Goal: Find specific page/section: Find specific page/section

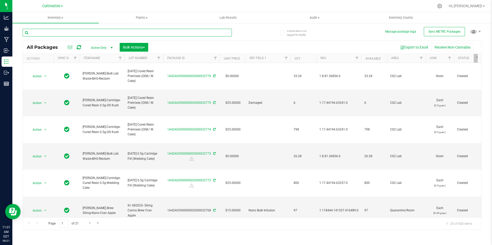
click at [66, 31] on input "text" at bounding box center [127, 33] width 209 height 8
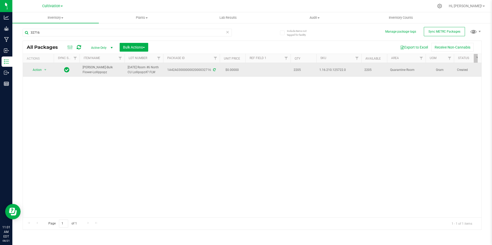
drag, startPoint x: 104, startPoint y: 75, endPoint x: 81, endPoint y: 71, distance: 23.7
click at [81, 71] on td "[PERSON_NAME]-Bulk Flower-Lollippopz" at bounding box center [101, 70] width 45 height 14
copy span "[PERSON_NAME]-Bulk Flower-Lollippopz"
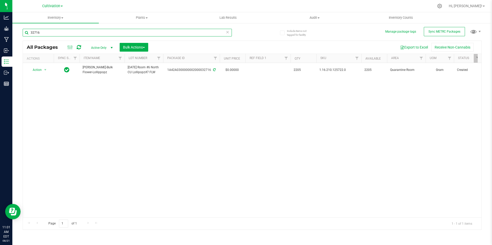
click at [62, 34] on input "32716" at bounding box center [127, 33] width 209 height 8
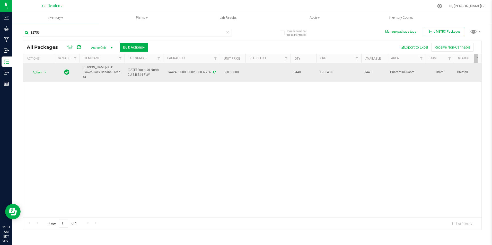
drag, startPoint x: 111, startPoint y: 74, endPoint x: 82, endPoint y: 71, distance: 29.5
click at [82, 71] on td "[PERSON_NAME]-Bulk Flower-Black Banana Bread #4" at bounding box center [101, 72] width 45 height 19
copy span "[PERSON_NAME]-Bulk Flower-Black Banana Bread #4"
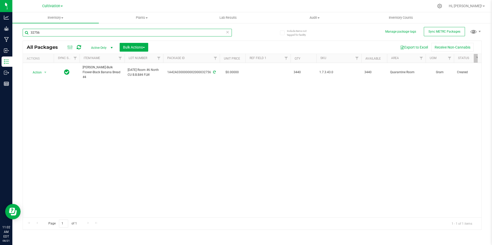
click at [99, 34] on input "32756" at bounding box center [127, 33] width 209 height 8
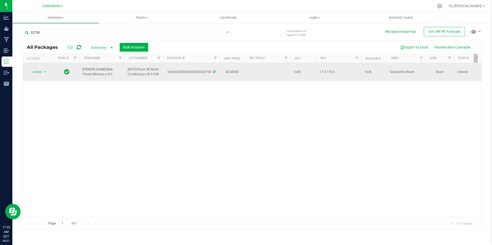
drag, startPoint x: 97, startPoint y: 75, endPoint x: 83, endPoint y: 70, distance: 14.6
click at [83, 70] on span "[PERSON_NAME]-Bulk Flower-Mimosa x #13" at bounding box center [102, 72] width 39 height 10
copy span "[PERSON_NAME]-Bulk Flower-Mimosa x #13"
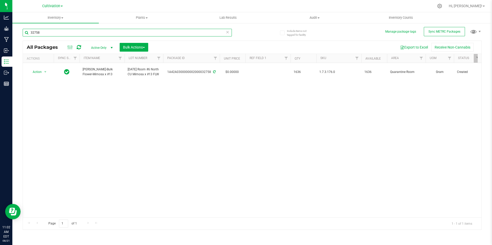
click at [89, 33] on input "32758" at bounding box center [127, 33] width 209 height 8
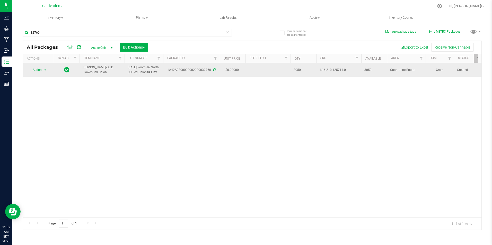
drag, startPoint x: 95, startPoint y: 74, endPoint x: 82, endPoint y: 73, distance: 12.7
click at [82, 73] on td "[PERSON_NAME]-Bulk Flower-Red Onion" at bounding box center [101, 70] width 45 height 14
copy span "[PERSON_NAME]-Bulk Flower-Red Onion"
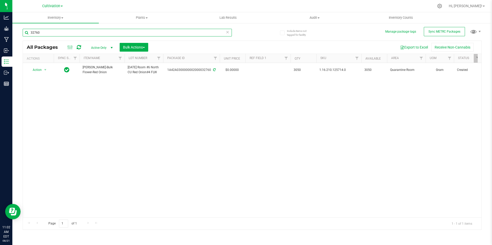
click at [53, 33] on input "32760" at bounding box center [127, 33] width 209 height 8
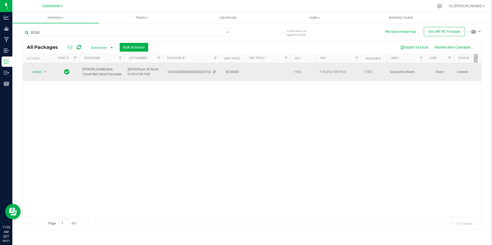
drag, startPoint x: 108, startPoint y: 74, endPoint x: 83, endPoint y: 70, distance: 25.8
click at [83, 70] on span "[PERSON_NAME]-Bulk Flower-Red Velvet Pancakes" at bounding box center [102, 72] width 39 height 10
copy span "[PERSON_NAME]-Bulk Flower-Red Velvet Pancakes"
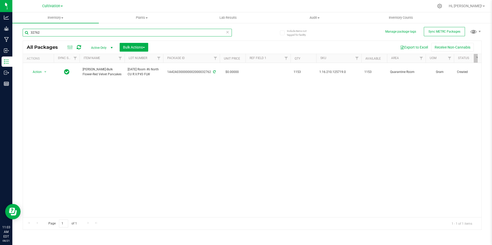
click at [44, 33] on input "32762" at bounding box center [127, 33] width 209 height 8
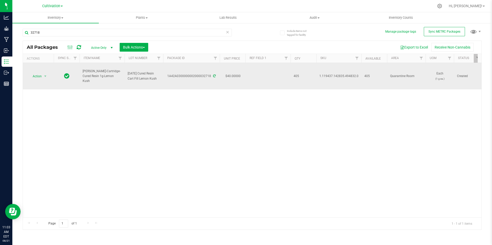
drag, startPoint x: 117, startPoint y: 80, endPoint x: 79, endPoint y: 72, distance: 39.2
copy tr "[PERSON_NAME]-Cartridge-Cured Resin 1g-Lemon Kush"
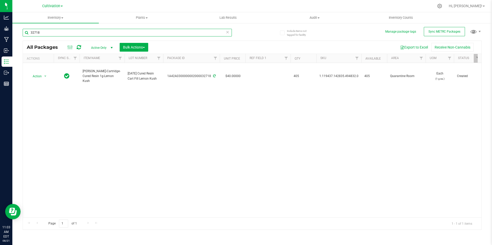
click at [48, 35] on input "32718" at bounding box center [127, 33] width 209 height 8
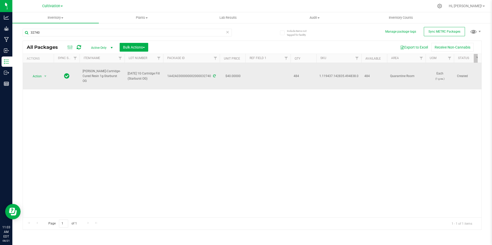
drag, startPoint x: 122, startPoint y: 80, endPoint x: 82, endPoint y: 74, distance: 40.3
click at [82, 74] on td "[PERSON_NAME]-Cartridge-Cured Resin 1g-Starburst OG" at bounding box center [101, 76] width 45 height 26
copy span "[PERSON_NAME]-Cartridge-Cured Resin 1g-Starburst OG"
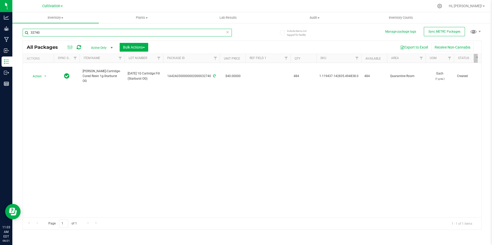
click at [76, 34] on input "32740" at bounding box center [127, 33] width 209 height 8
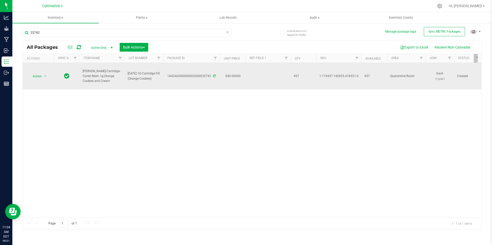
drag, startPoint x: 97, startPoint y: 81, endPoint x: 81, endPoint y: 74, distance: 17.2
click at [81, 74] on td "[PERSON_NAME]-Cartridge-Cured Resin 1g-Orange Cookies and Cream" at bounding box center [101, 76] width 45 height 26
copy span "[PERSON_NAME]-Cartridge-Cured Resin 1g-Orange Cookies and Cream"
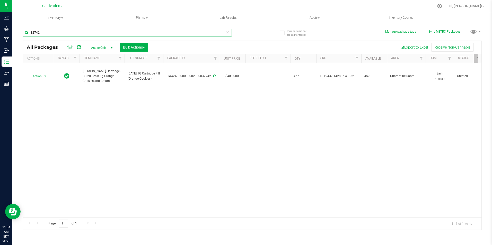
click at [48, 31] on input "32742" at bounding box center [127, 33] width 209 height 8
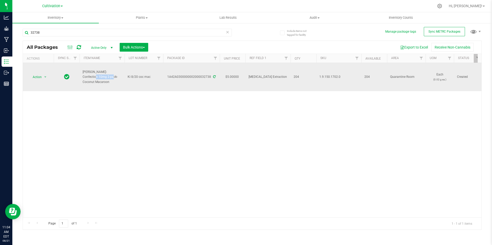
drag, startPoint x: 119, startPoint y: 77, endPoint x: 109, endPoint y: 79, distance: 9.9
click at [103, 76] on span "[PERSON_NAME]-Confection 10mg 2-pack-Coconut Macaroon" at bounding box center [102, 77] width 39 height 15
drag, startPoint x: 109, startPoint y: 79, endPoint x: 122, endPoint y: 81, distance: 13.8
click at [123, 90] on div "Action Action Adjust qty Create package Edit attributes Global inventory Locate…" at bounding box center [252, 140] width 458 height 155
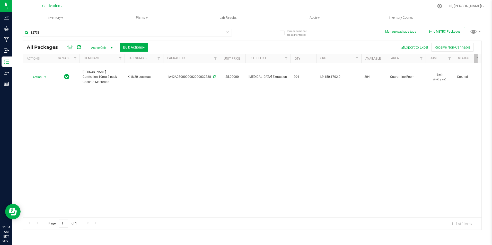
drag, startPoint x: 94, startPoint y: 116, endPoint x: 98, endPoint y: 106, distance: 11.2
click at [94, 115] on div "Action Action Adjust qty Create package Edit attributes Global inventory Locate…" at bounding box center [252, 140] width 458 height 155
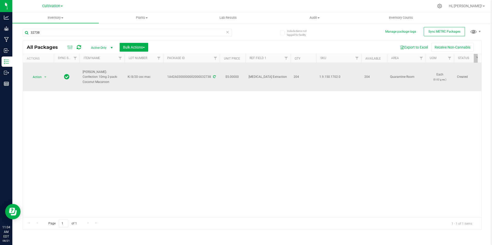
click at [118, 91] on td "[PERSON_NAME]-Confection 10mg 2-pack-Coconut Macaroon" at bounding box center [101, 77] width 45 height 28
drag, startPoint x: 117, startPoint y: 79, endPoint x: 83, endPoint y: 72, distance: 35.0
click at [83, 72] on span "[PERSON_NAME]-Confection 10mg 2-pack-Coconut Macaroon" at bounding box center [102, 77] width 39 height 15
copy span "[PERSON_NAME]-Confection 10mg 2-pack-Coconut Macaroon"
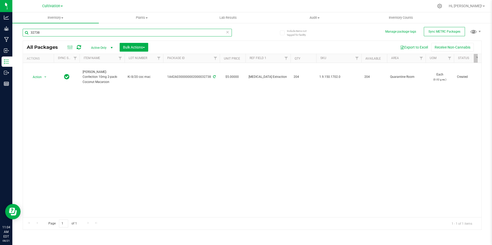
click at [84, 31] on input "32738" at bounding box center [127, 33] width 209 height 8
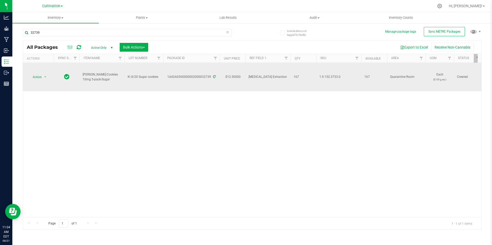
drag, startPoint x: 105, startPoint y: 82, endPoint x: 82, endPoint y: 77, distance: 24.5
click at [82, 77] on td "[PERSON_NAME]-Cookies 10mg 5-pack-Sugar" at bounding box center [101, 77] width 45 height 28
copy span "[PERSON_NAME]-Cookies 10mg 5-pack-Sugar"
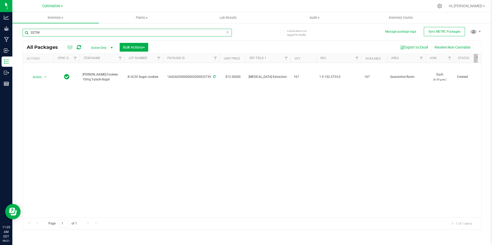
click at [71, 32] on input "32739" at bounding box center [127, 33] width 209 height 8
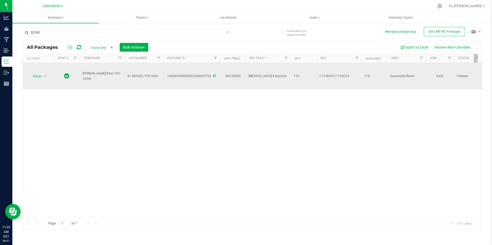
drag, startPoint x: 115, startPoint y: 77, endPoint x: 83, endPoint y: 75, distance: 32.2
click at [83, 75] on span "[PERSON_NAME]-Elixir THC 10mg" at bounding box center [102, 76] width 39 height 10
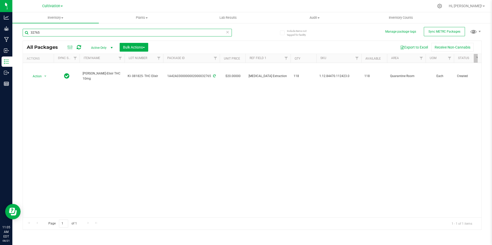
click at [59, 33] on input "32765" at bounding box center [127, 33] width 209 height 8
type input "3"
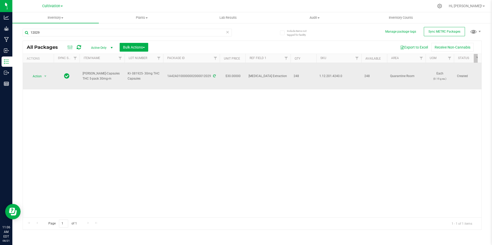
drag, startPoint x: 91, startPoint y: 79, endPoint x: 82, endPoint y: 74, distance: 10.7
click at [82, 74] on td "[PERSON_NAME]-Capsules THC 5-pack 30mg-m" at bounding box center [101, 76] width 45 height 26
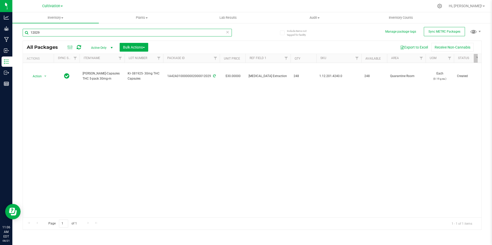
click at [80, 35] on input "12029" at bounding box center [127, 33] width 209 height 8
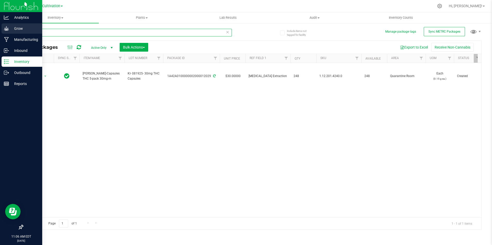
drag, startPoint x: 79, startPoint y: 34, endPoint x: 9, endPoint y: 24, distance: 71.0
click at [9, 24] on div "Analytics Grow Manufacturing Inbound Inventory Outbound Reports 11:06 AM EDT [D…" at bounding box center [246, 122] width 492 height 245
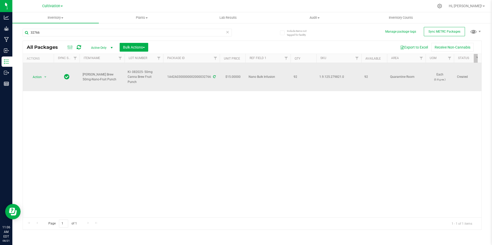
drag, startPoint x: 109, startPoint y: 79, endPoint x: 82, endPoint y: 77, distance: 27.6
click at [82, 77] on td "[PERSON_NAME] Brew 50mg-Nano-Fruit Punch" at bounding box center [101, 77] width 45 height 28
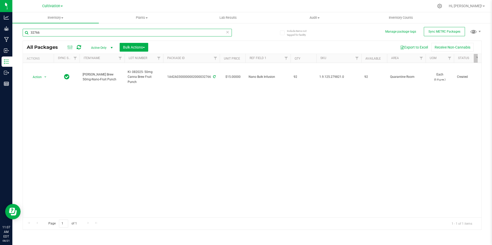
click at [49, 31] on input "32766" at bounding box center [127, 33] width 209 height 8
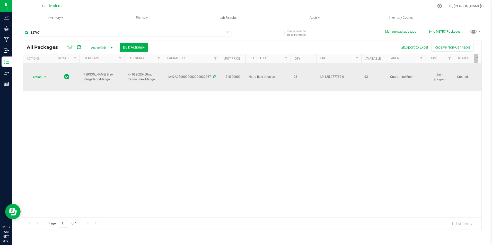
drag, startPoint x: 105, startPoint y: 81, endPoint x: 82, endPoint y: 75, distance: 23.2
click at [82, 75] on td "[PERSON_NAME] Brew 50mg-Nano-Mango" at bounding box center [101, 77] width 45 height 28
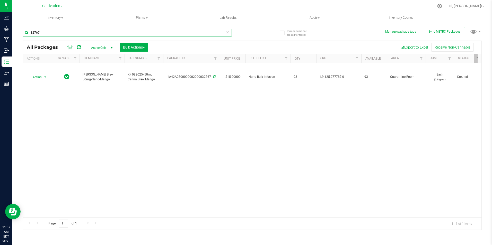
click at [53, 34] on input "32767" at bounding box center [127, 33] width 209 height 8
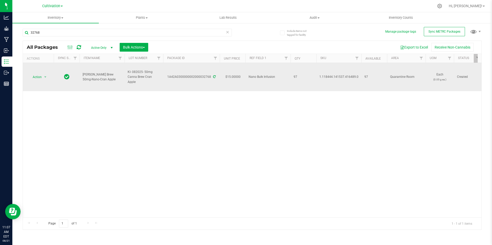
drag, startPoint x: 110, startPoint y: 80, endPoint x: 80, endPoint y: 76, distance: 30.3
click at [80, 76] on td "[PERSON_NAME] Brew 50mg-Nano-Cran Apple" at bounding box center [101, 77] width 45 height 28
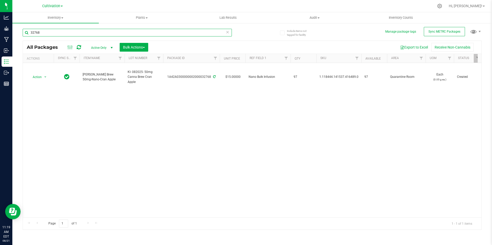
drag, startPoint x: 52, startPoint y: 33, endPoint x: 29, endPoint y: 30, distance: 23.6
click at [30, 30] on input "32768" at bounding box center [127, 33] width 209 height 8
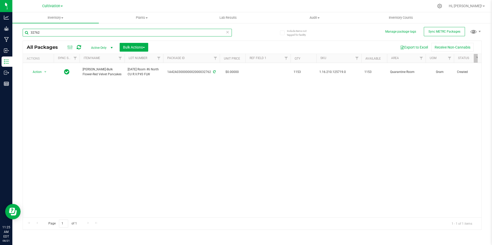
click at [61, 30] on input "32762" at bounding box center [127, 33] width 209 height 8
type input "32760"
